Goal: Check status: Check status

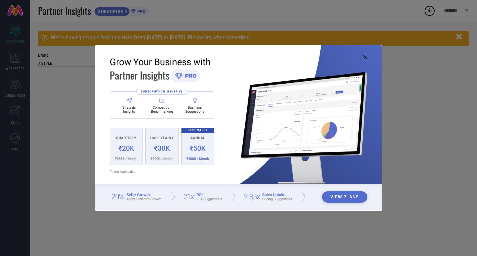
type input "All"
click at [366, 57] on icon at bounding box center [365, 57] width 4 height 4
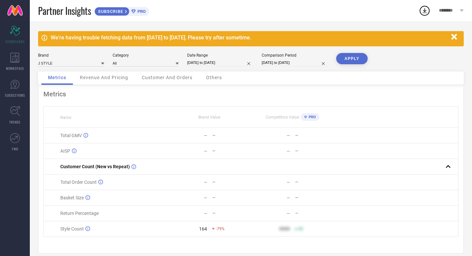
click at [139, 11] on span "PRO" at bounding box center [141, 11] width 10 height 5
click at [453, 33] on button "button" at bounding box center [454, 36] width 13 height 13
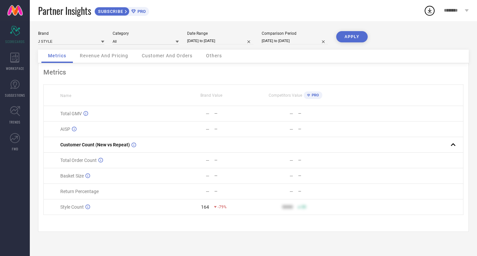
click at [114, 58] on span "Revenue And Pricing" at bounding box center [104, 55] width 48 height 5
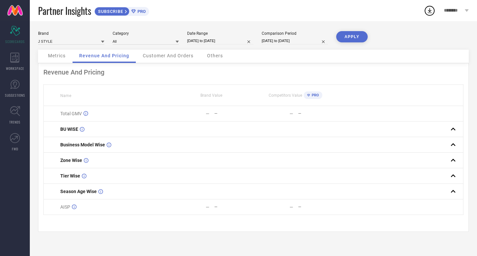
click at [207, 39] on input "[DATE] to [DATE]" at bounding box center [220, 40] width 66 height 7
select select "6"
select select "2022"
select select "7"
select select "2022"
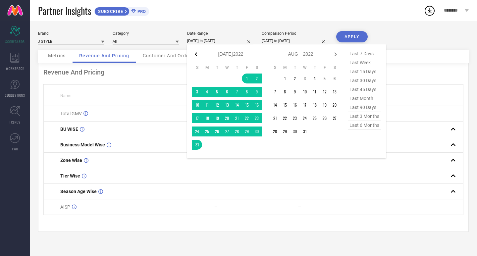
click at [196, 56] on icon at bounding box center [196, 54] width 8 height 8
select select "5"
select select "2022"
select select "6"
select select "2022"
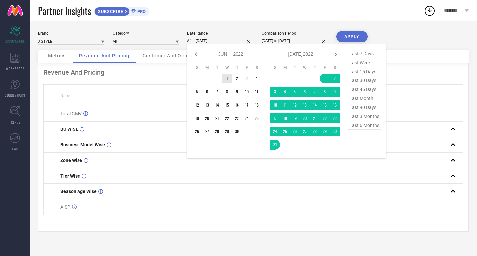
click at [226, 81] on td "1" at bounding box center [227, 79] width 10 height 10
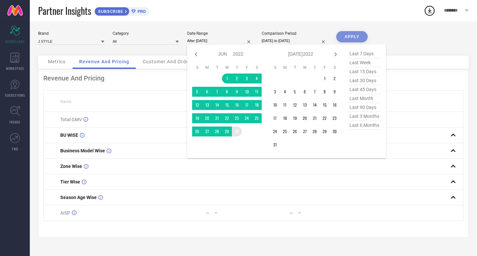
type input "[DATE] to [DATE]"
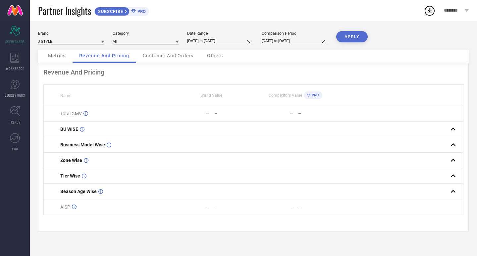
click at [341, 40] on button "APPLY" at bounding box center [351, 36] width 31 height 11
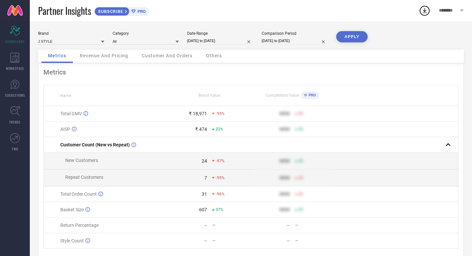
select select "5"
select select "2022"
select select "6"
select select "2022"
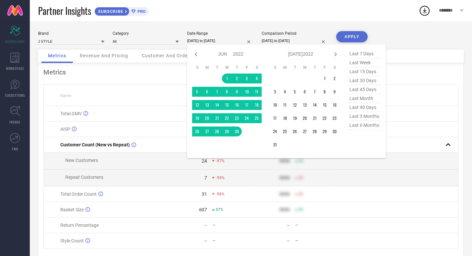
click at [212, 38] on input "[DATE] to [DATE]" at bounding box center [220, 40] width 66 height 7
click at [323, 79] on td "1" at bounding box center [325, 79] width 10 height 10
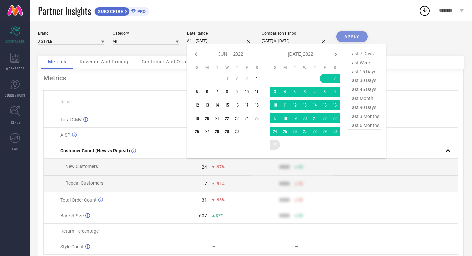
type input "[DATE] to [DATE]"
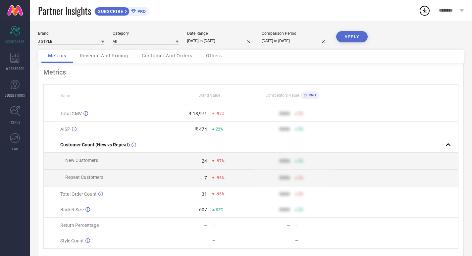
click at [353, 40] on button "APPLY" at bounding box center [351, 36] width 31 height 11
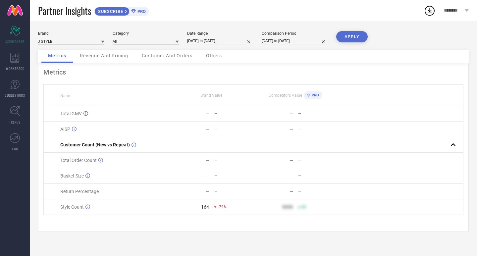
select select "6"
select select "2022"
select select "7"
select select "2022"
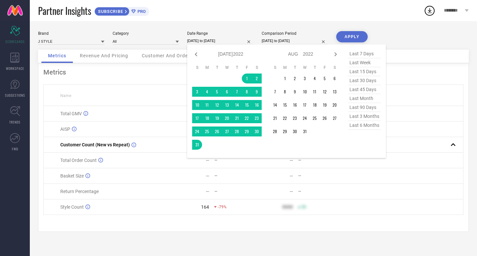
click at [217, 39] on input "[DATE] to [DATE]" at bounding box center [220, 40] width 66 height 7
